Goal: Task Accomplishment & Management: Use online tool/utility

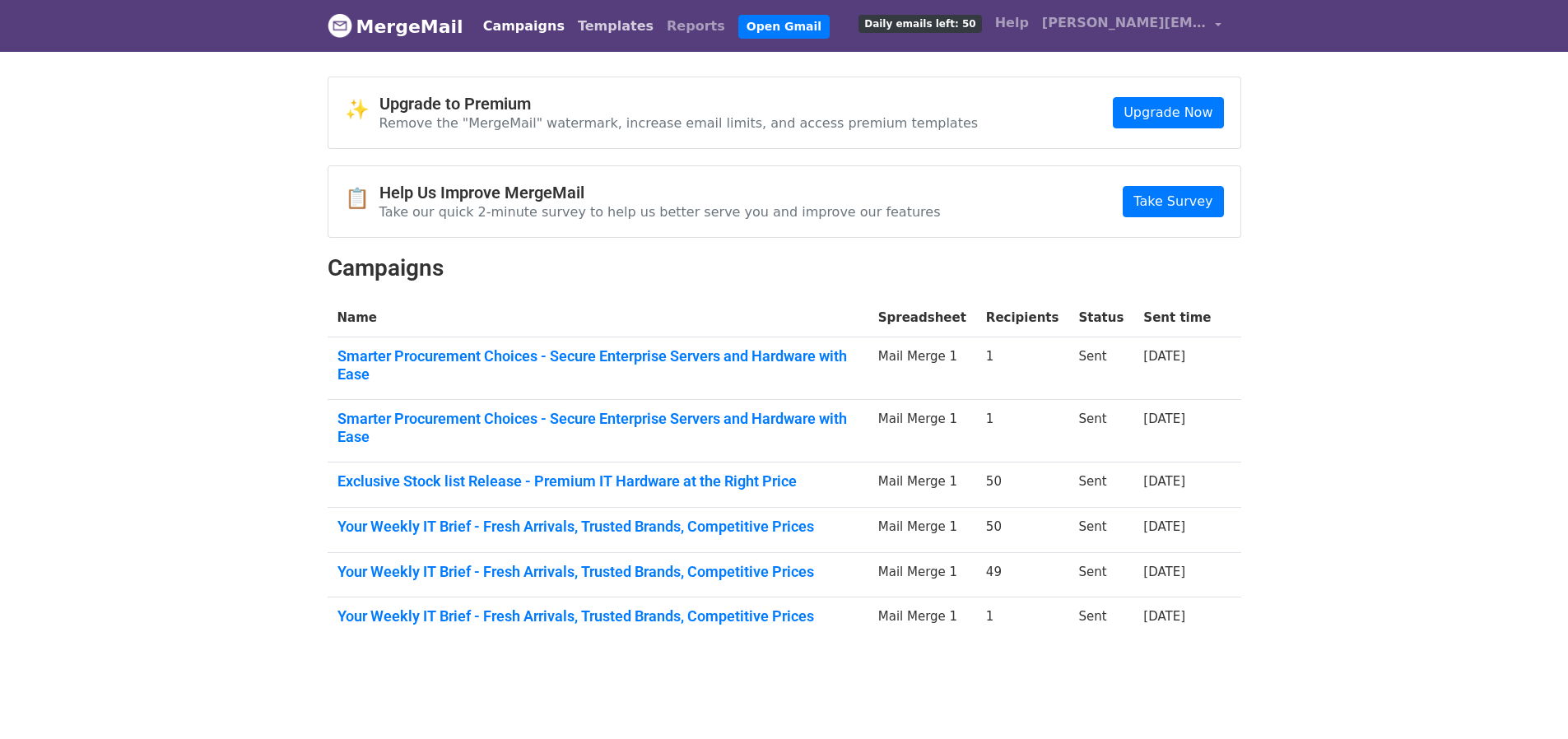
click at [576, 27] on link "Templates" at bounding box center [616, 26] width 89 height 33
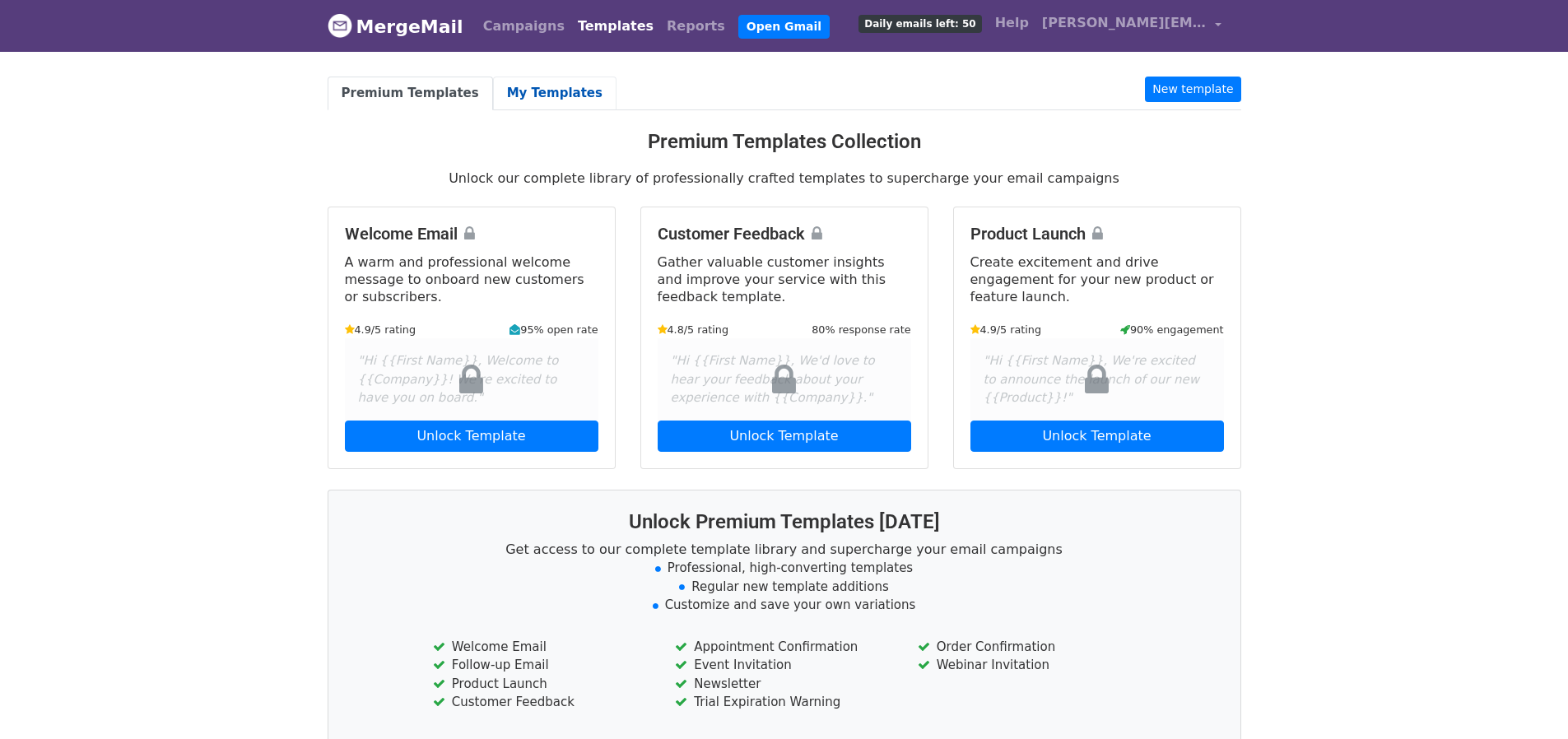
click at [527, 103] on link "My Templates" at bounding box center [555, 93] width 124 height 34
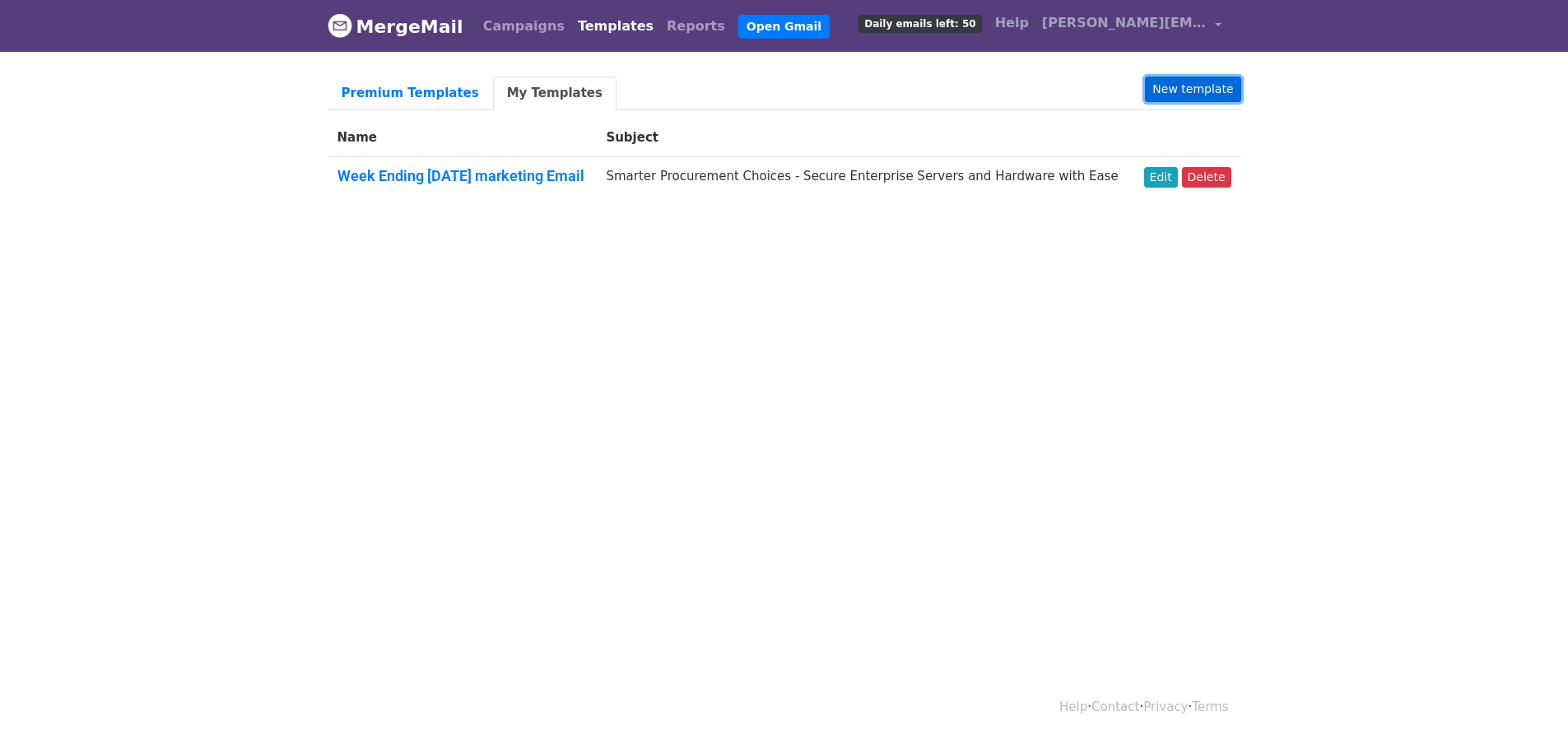
click at [1190, 92] on link "New template" at bounding box center [1193, 89] width 96 height 25
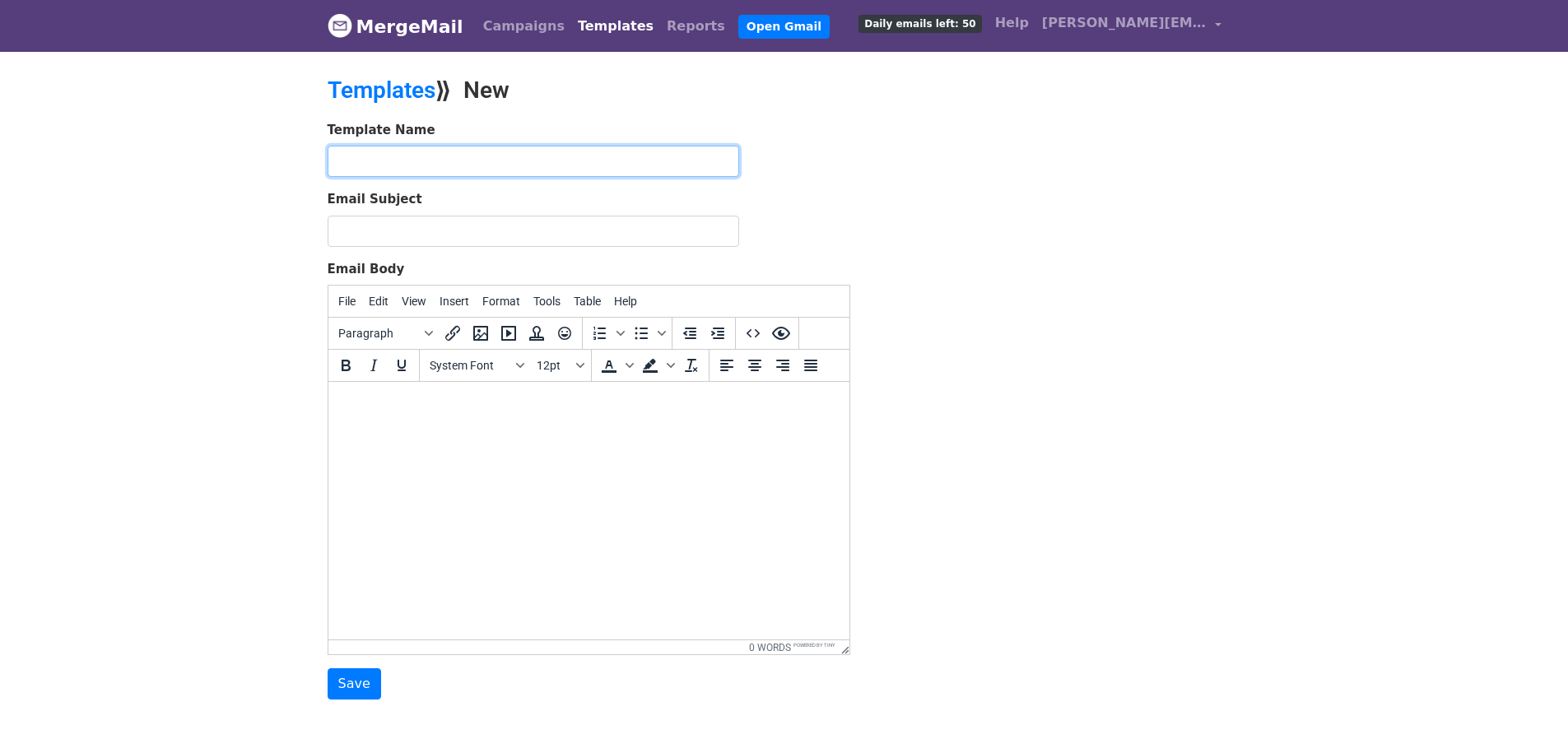
click at [492, 163] on input "text" at bounding box center [533, 162] width 411 height 31
type input "Stocks Email"
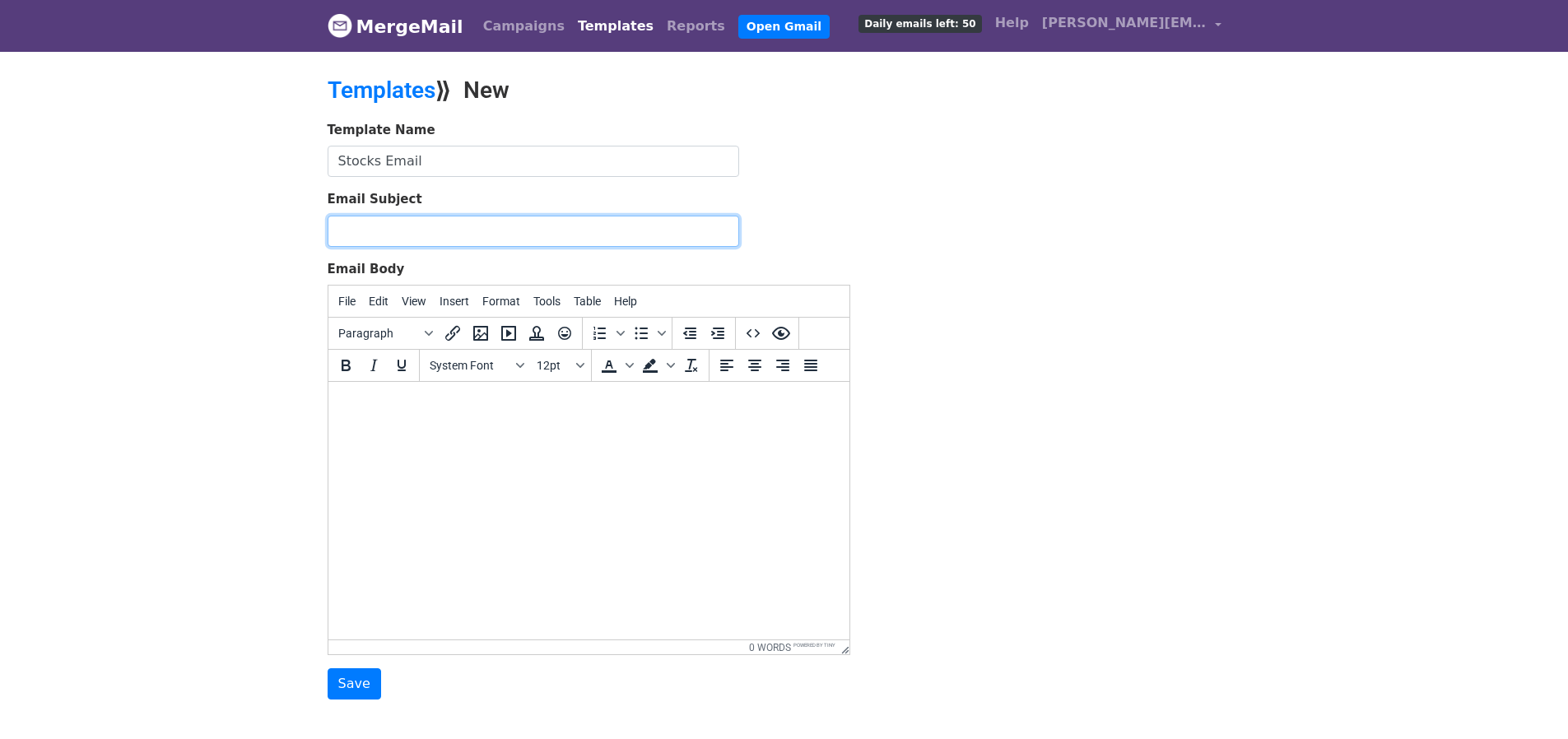
click at [465, 227] on input "Email Subject" at bounding box center [533, 231] width 411 height 31
paste input "Special Offer: Cheap Stock for Quick Buyers!"
type input "Special Offer: Cheap Stock for Quick Buyers!"
click at [428, 411] on body at bounding box center [587, 403] width 494 height 18
paste body
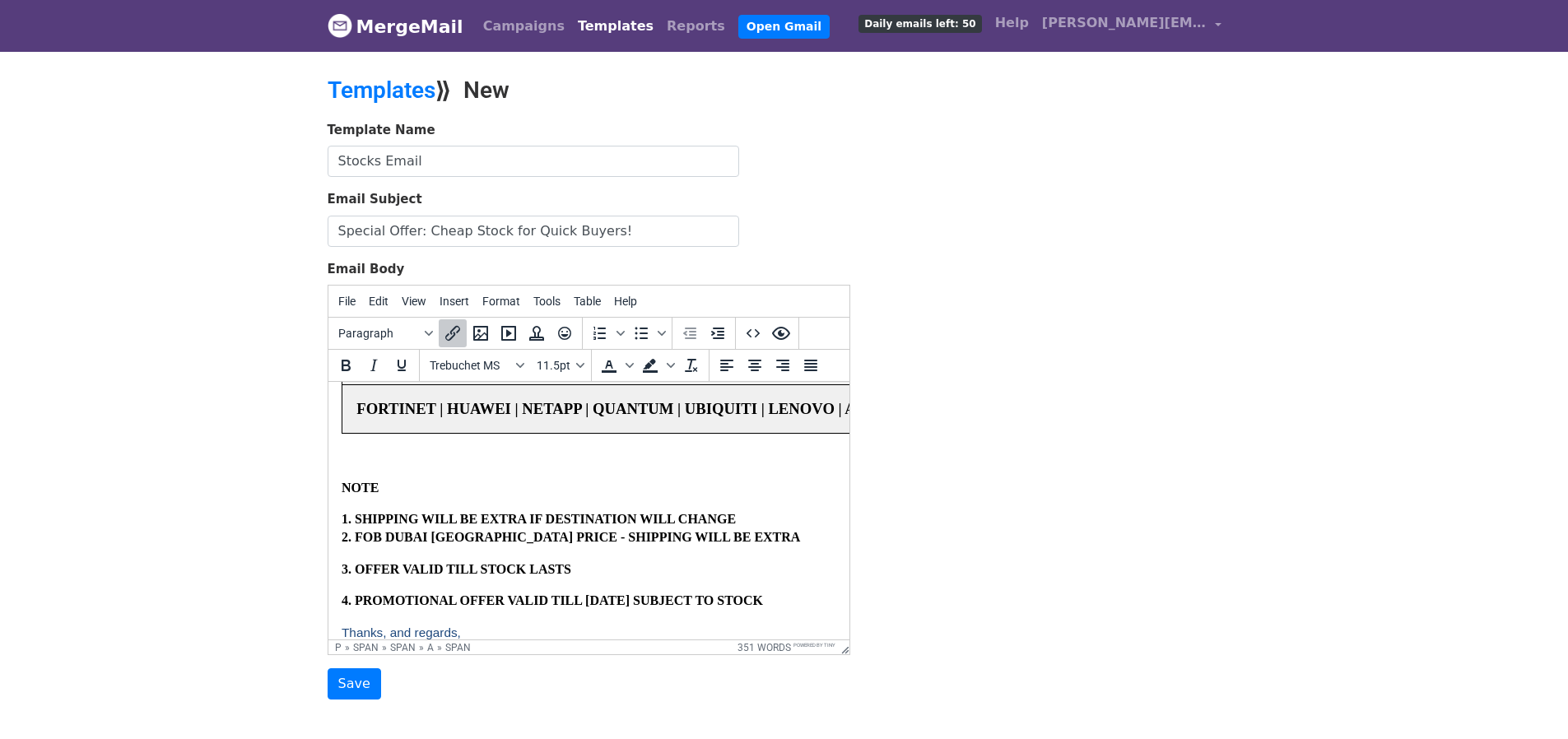
scroll to position [1397, 0]
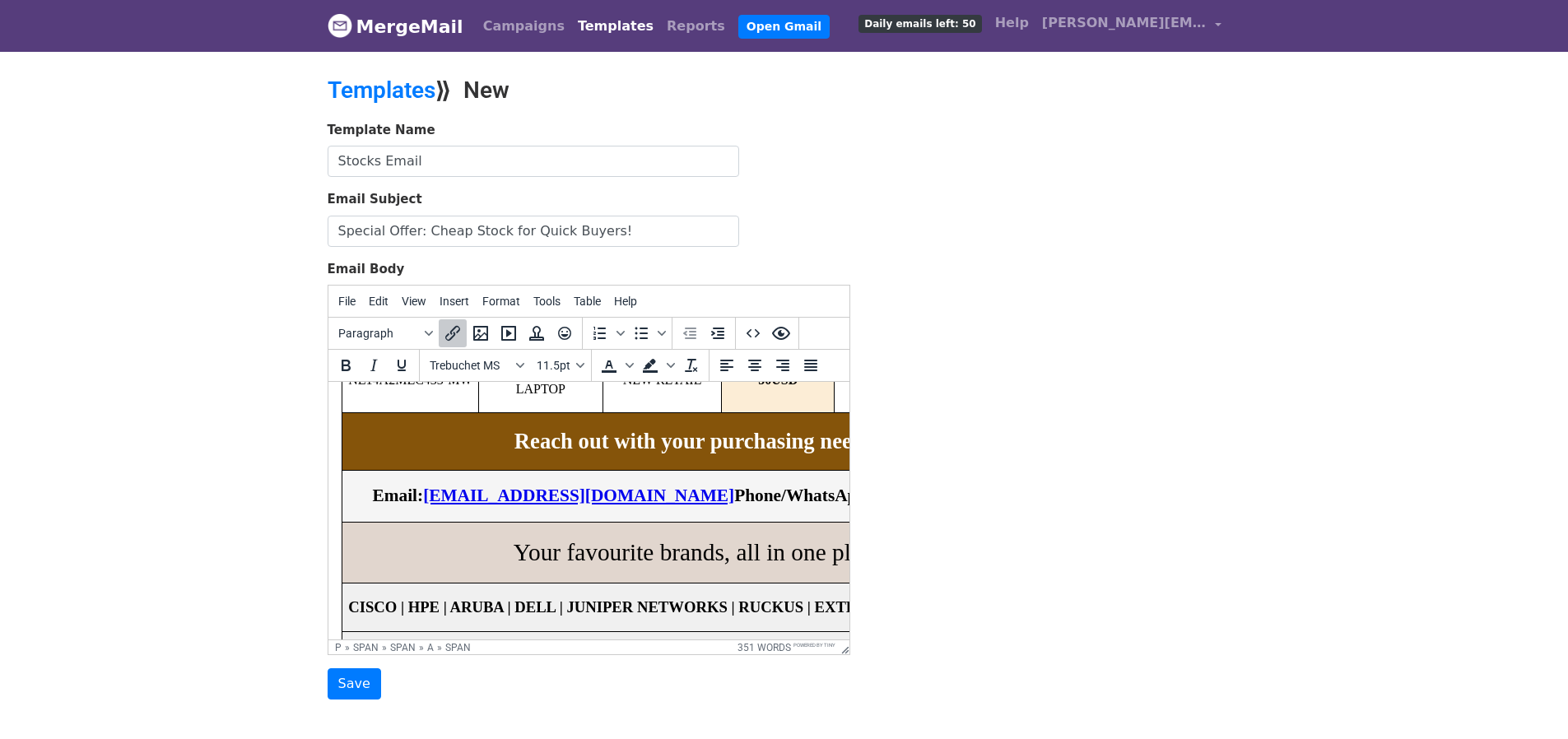
click at [468, 486] on link "abdul@neodatatechnologies.com" at bounding box center [578, 495] width 311 height 19
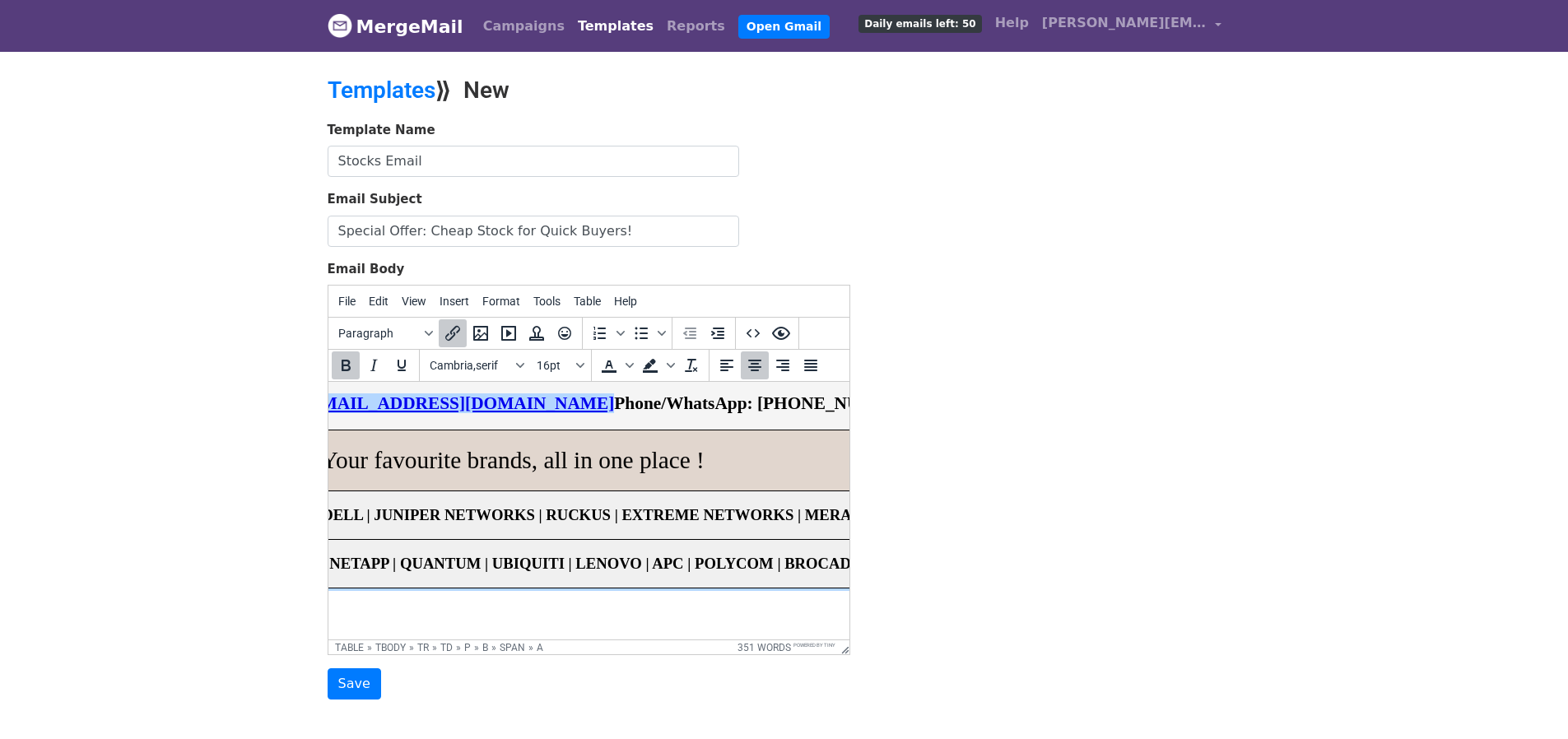
scroll to position [1397, 244]
click at [803, 417] on p "Email: aakash@neodatatechnologies.com Phone/WhatsApp: +971 506784161" at bounding box center [509, 404] width 811 height 25
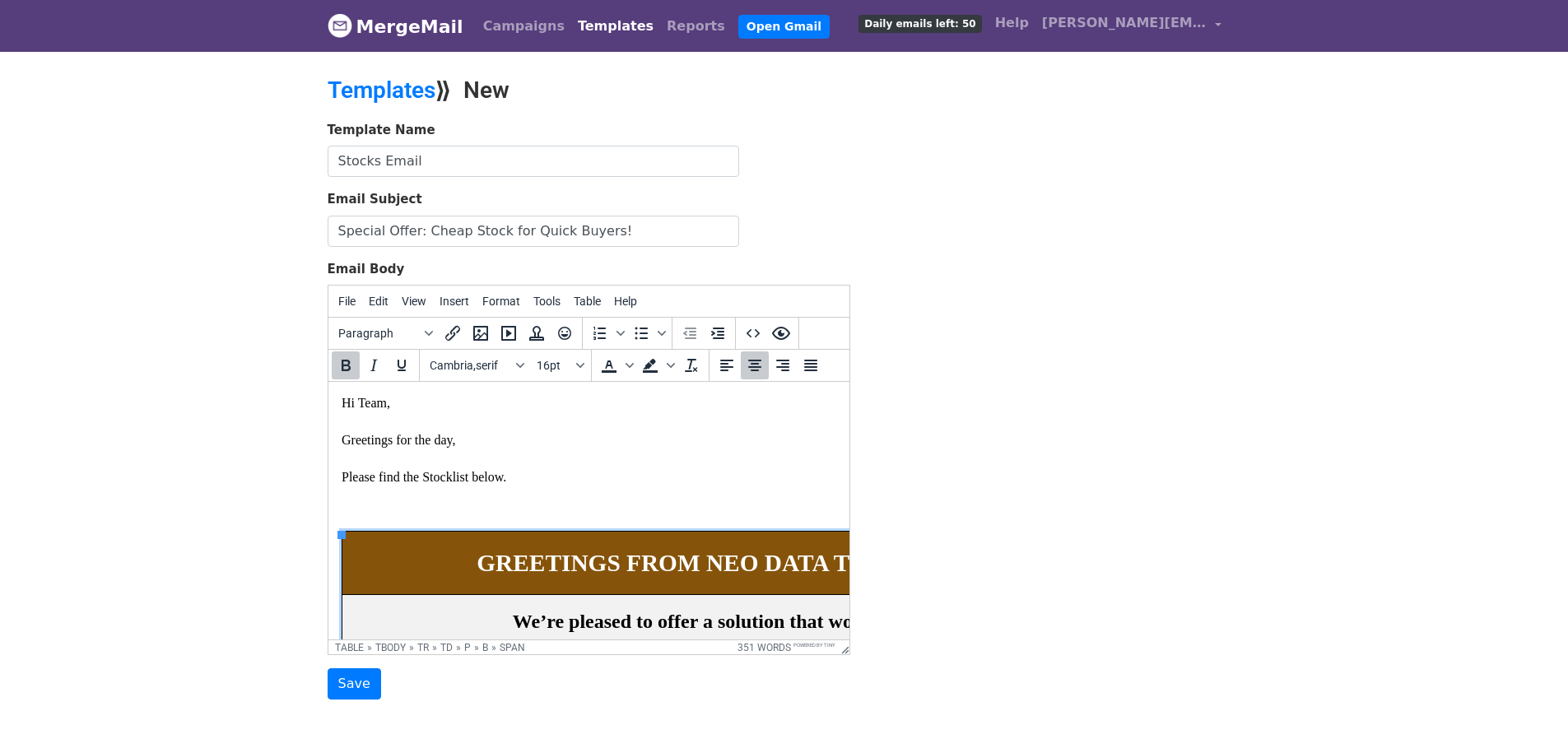
scroll to position [0, 0]
click at [367, 404] on span "Hi Team, Greetings for the day, Please find the Stocklist below." at bounding box center [423, 440] width 164 height 88
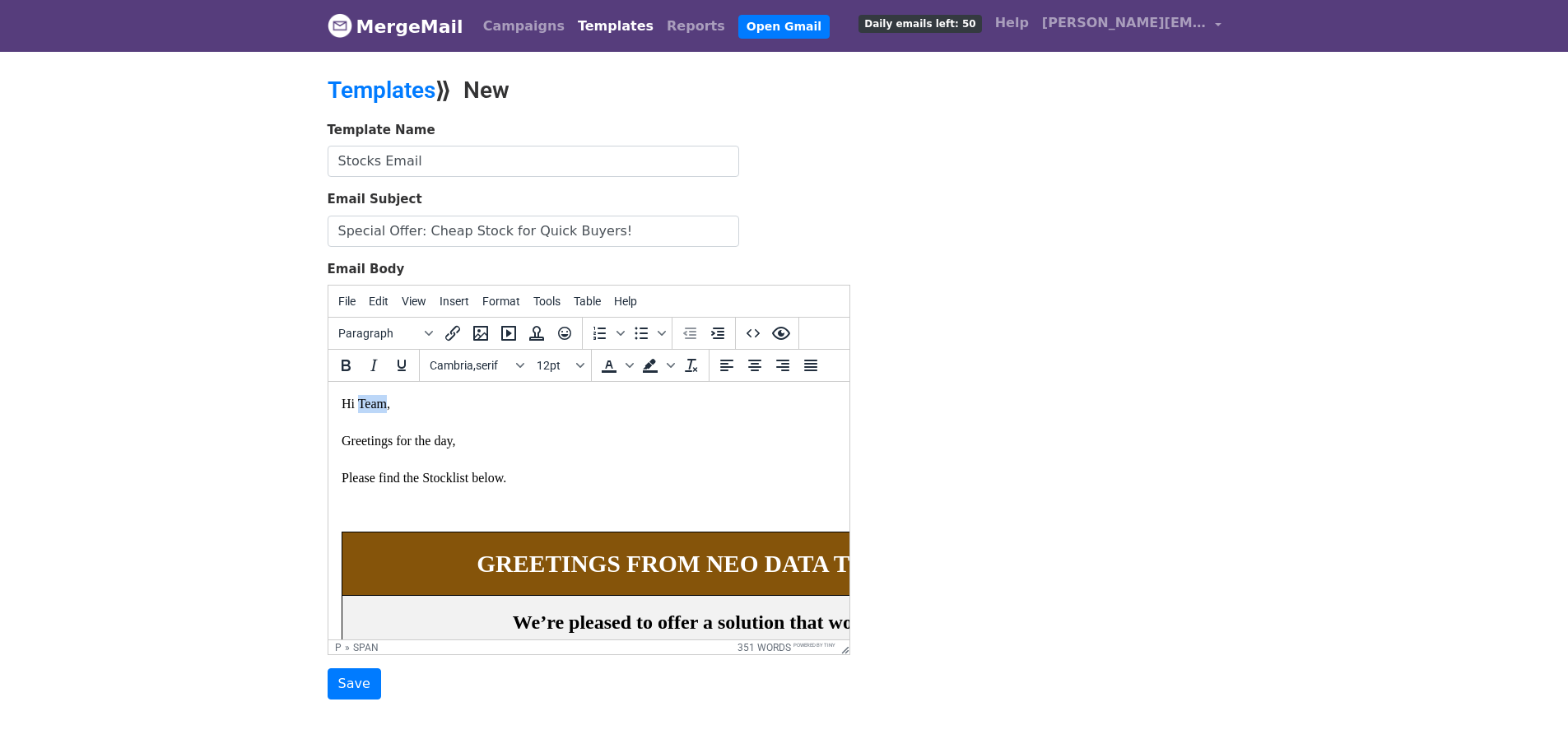
click at [367, 404] on span "Hi Team, Greetings for the day, Please find the Stocklist below." at bounding box center [423, 440] width 164 height 88
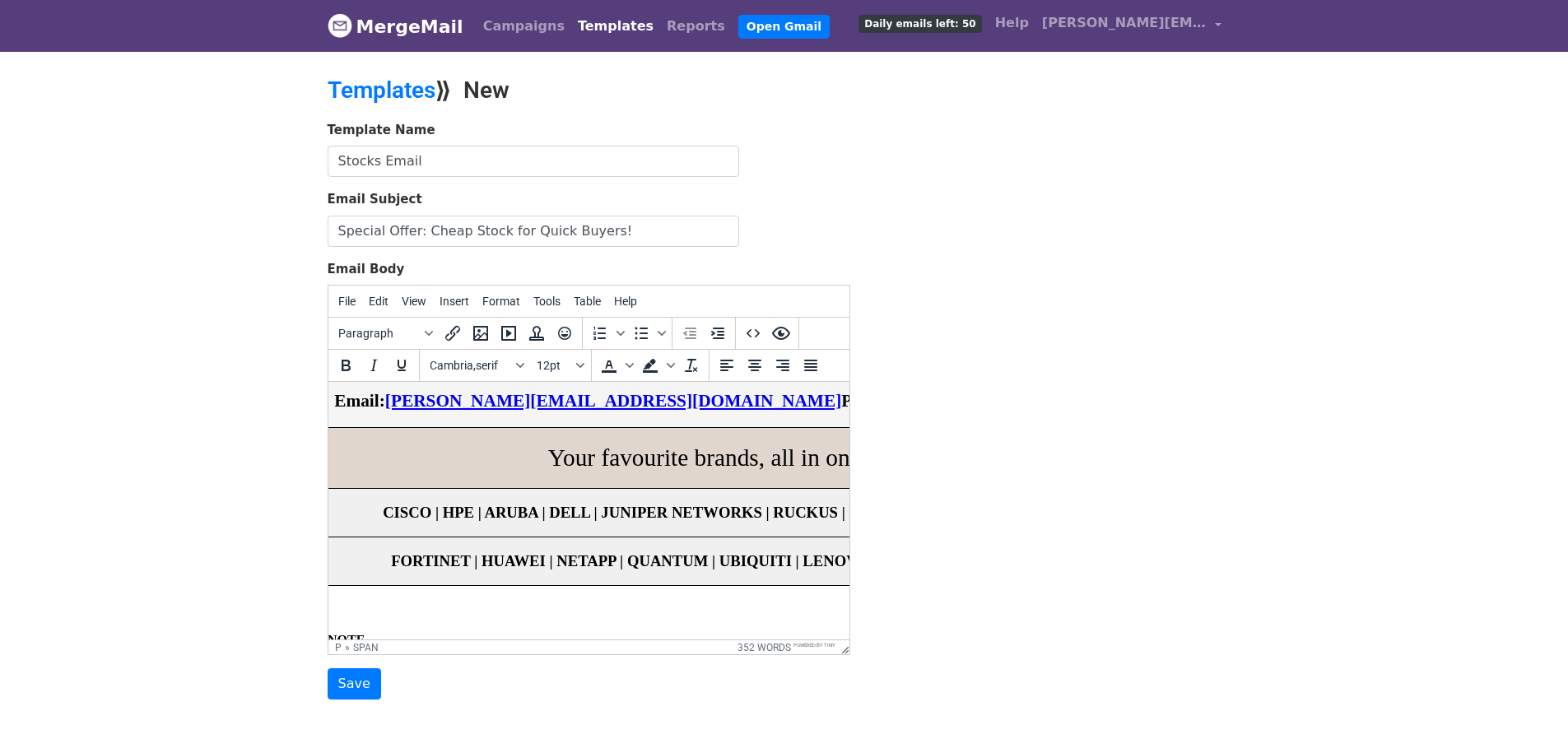
scroll to position [1400, 0]
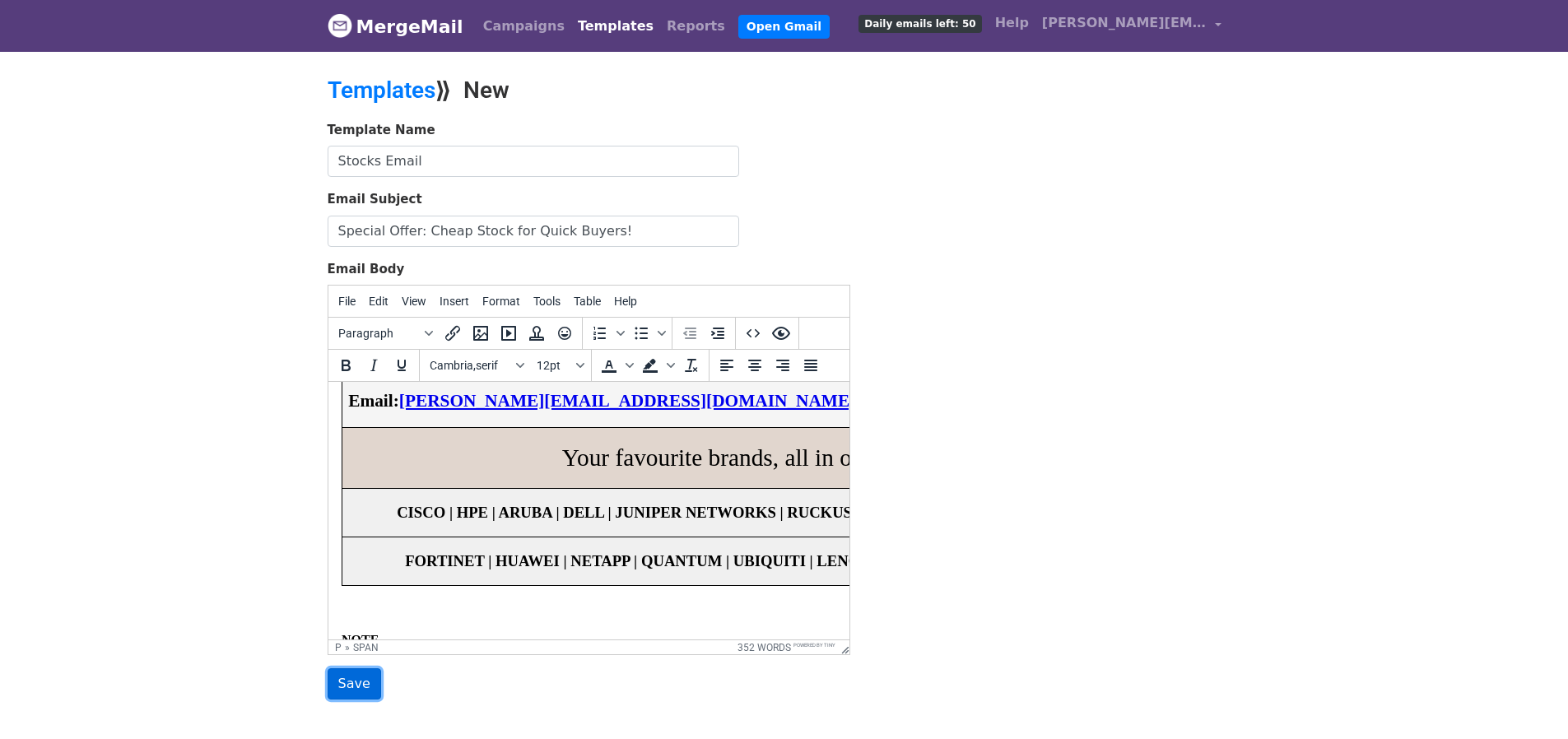
click at [360, 678] on input "Save" at bounding box center [354, 684] width 53 height 31
